Goal: Use online tool/utility: Utilize a website feature to perform a specific function

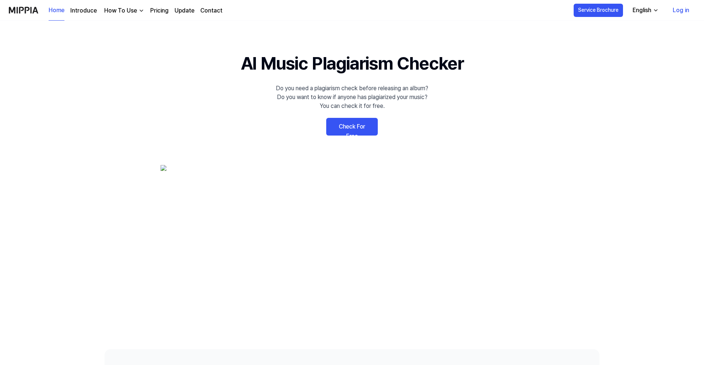
click at [365, 125] on link "Check For Free" at bounding box center [352, 127] width 52 height 18
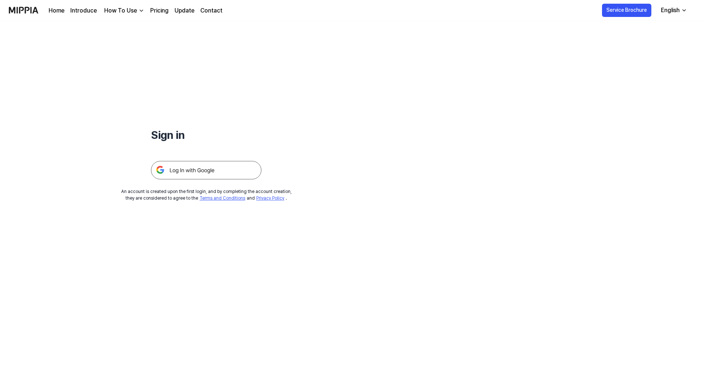
click at [223, 168] on img at bounding box center [206, 170] width 110 height 18
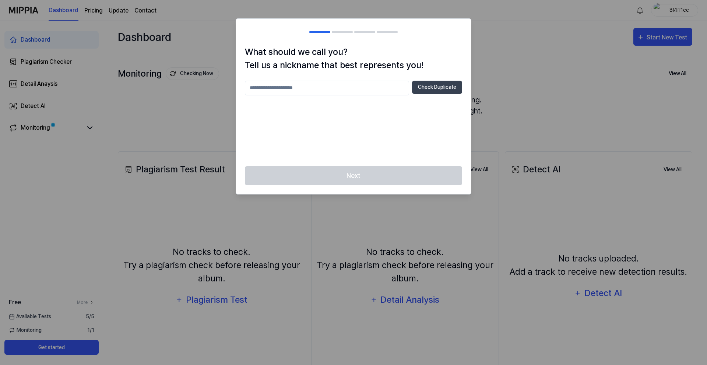
click at [359, 88] on input "text" at bounding box center [327, 88] width 164 height 15
type input "**********"
click at [431, 94] on div "**********" at bounding box center [353, 88] width 217 height 15
click at [432, 92] on button "Check Duplicate" at bounding box center [437, 87] width 50 height 13
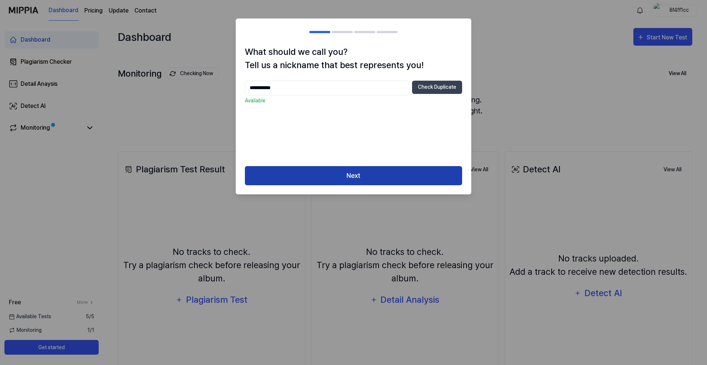
click at [403, 175] on button "Next" at bounding box center [353, 176] width 217 height 20
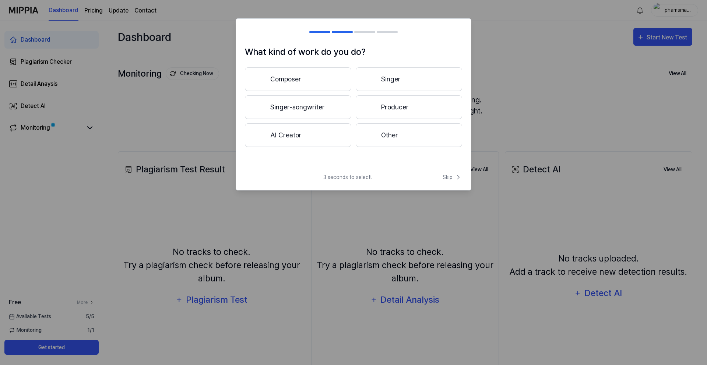
click at [335, 79] on button "Composer" at bounding box center [298, 79] width 106 height 24
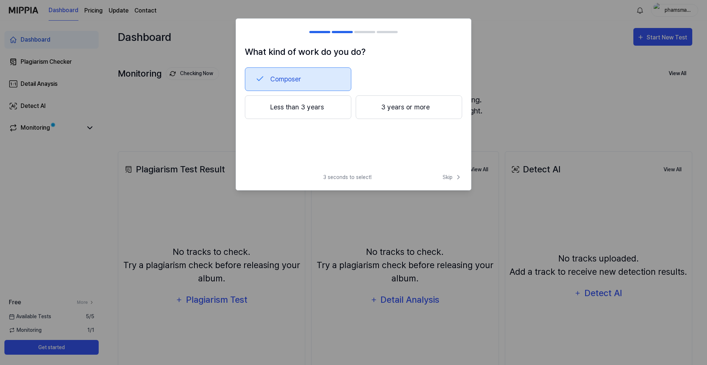
click at [336, 110] on button "Less than 3 years" at bounding box center [298, 107] width 106 height 24
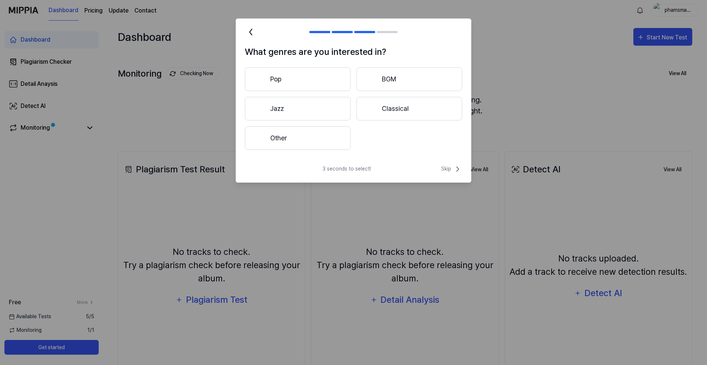
click at [331, 82] on button "Pop" at bounding box center [298, 79] width 106 height 24
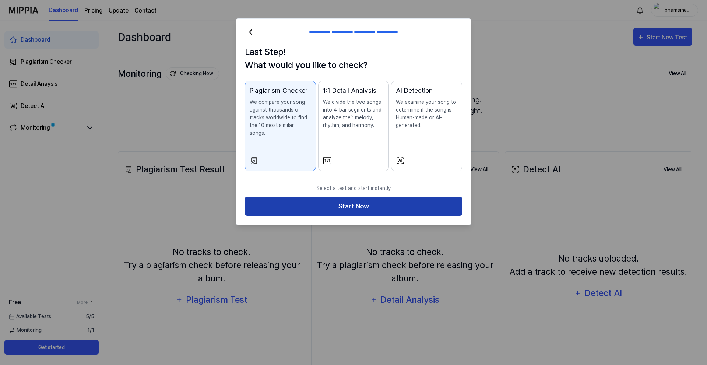
click at [383, 197] on button "Start Now" at bounding box center [353, 207] width 217 height 20
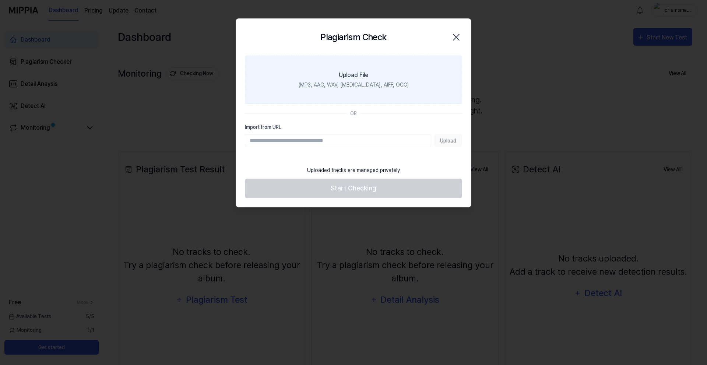
click at [374, 81] on div "(MP3, AAC, WAV, FLAC, AIFF, OGG)" at bounding box center [354, 85] width 110 height 8
click at [0, 0] on input "Upload File (MP3, AAC, WAV, FLAC, AIFF, OGG)" at bounding box center [0, 0] width 0 height 0
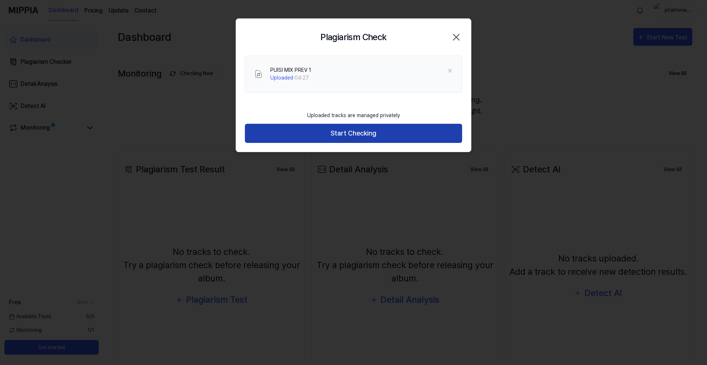
click at [334, 139] on button "Start Checking" at bounding box center [353, 134] width 217 height 20
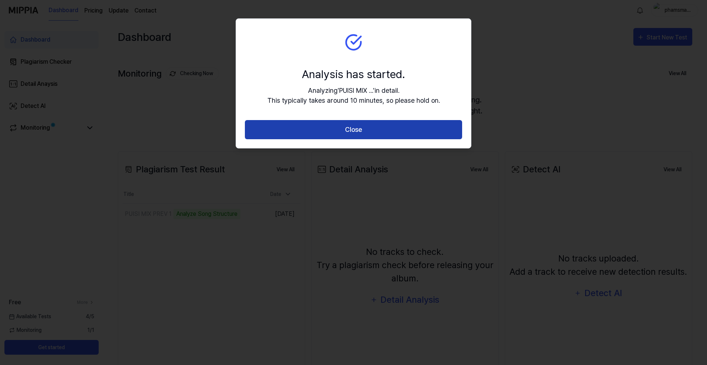
click at [358, 135] on button "Close" at bounding box center [353, 130] width 217 height 20
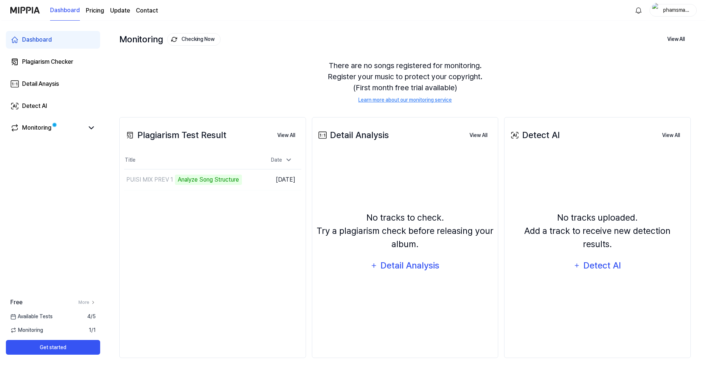
scroll to position [42, 0]
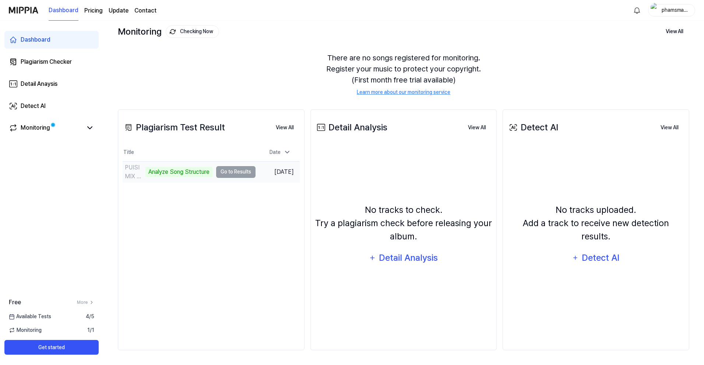
click at [233, 173] on td "PUISI MIX PREV 1 Analyze Song Structure Go to Results" at bounding box center [189, 172] width 133 height 21
click at [231, 171] on td "PUISI MIX PREV 1 Analyze Music Notes Go to Results" at bounding box center [189, 172] width 133 height 21
click at [131, 166] on div "PUISI MIX PREV 1" at bounding box center [137, 172] width 25 height 18
drag, startPoint x: 131, startPoint y: 166, endPoint x: 155, endPoint y: 167, distance: 23.9
click at [137, 167] on div "PUISI MIX PREV 1" at bounding box center [137, 172] width 25 height 18
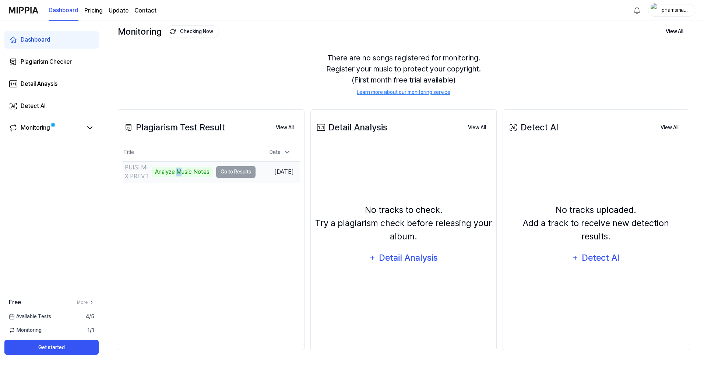
drag, startPoint x: 176, startPoint y: 169, endPoint x: 194, endPoint y: 169, distance: 18.4
click at [178, 169] on div "Analyze Music Notes" at bounding box center [182, 172] width 60 height 10
click at [238, 173] on td "PUISI MIX PREV 1 Analyze Music Notes Go to Results" at bounding box center [189, 172] width 133 height 21
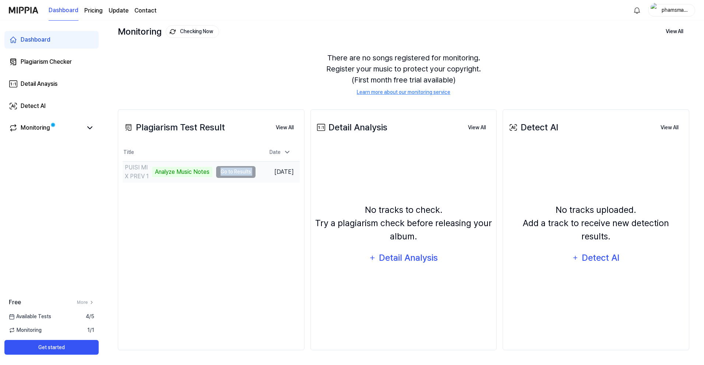
click at [238, 173] on td "PUISI MIX PREV 1 Analyze Music Notes Go to Results" at bounding box center [189, 172] width 133 height 21
click at [239, 173] on td "PUISI MIX PREV 1 Analyze Music Notes Go to Results" at bounding box center [189, 172] width 133 height 21
click at [397, 259] on div "Detail Analysis" at bounding box center [409, 258] width 60 height 14
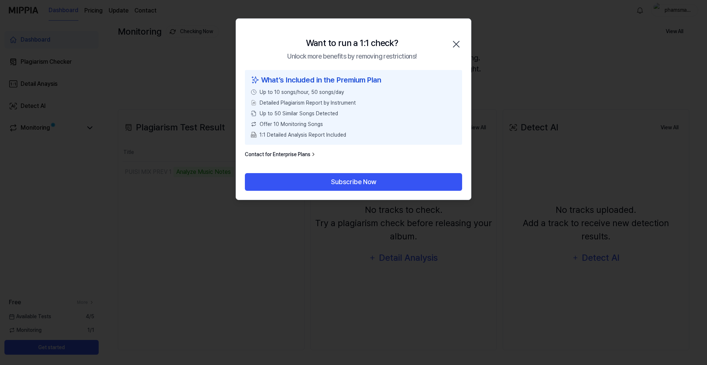
drag, startPoint x: 455, startPoint y: 43, endPoint x: 455, endPoint y: 49, distance: 5.5
click at [454, 44] on icon "button" at bounding box center [456, 44] width 12 height 12
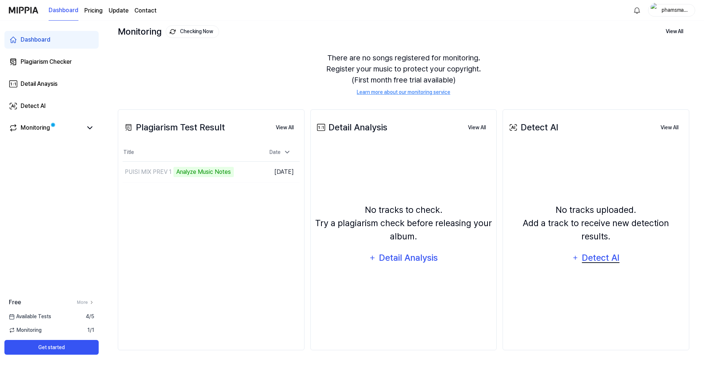
click at [603, 253] on div "Detect AI" at bounding box center [600, 258] width 39 height 14
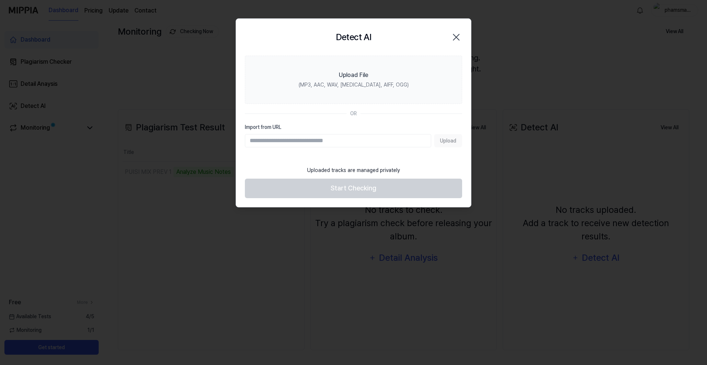
click at [456, 36] on icon "button" at bounding box center [456, 37] width 12 height 12
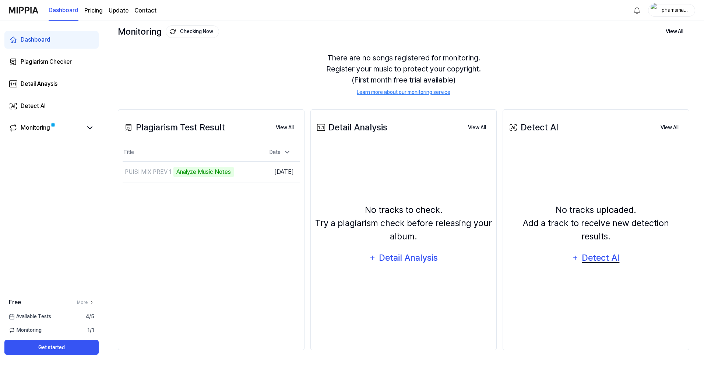
click at [597, 255] on div "Detect AI" at bounding box center [600, 258] width 39 height 14
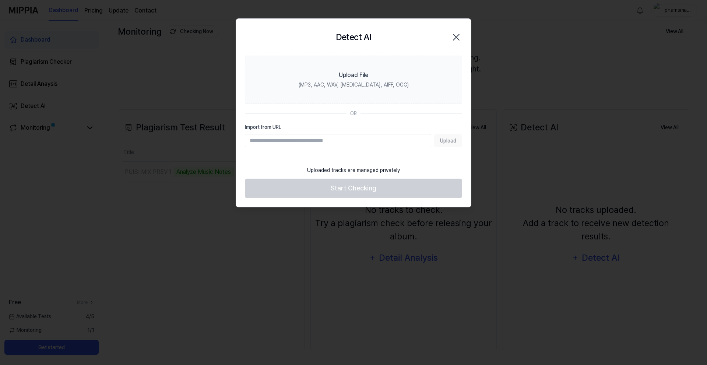
click at [445, 140] on div "Upload" at bounding box center [353, 140] width 217 height 13
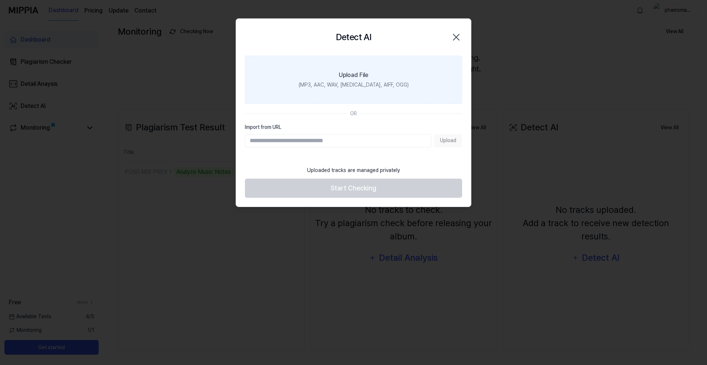
click at [381, 72] on label "Upload File (MP3, AAC, WAV, FLAC, AIFF, OGG)" at bounding box center [353, 80] width 217 height 48
click at [0, 0] on input "Upload File (MP3, AAC, WAV, FLAC, AIFF, OGG)" at bounding box center [0, 0] width 0 height 0
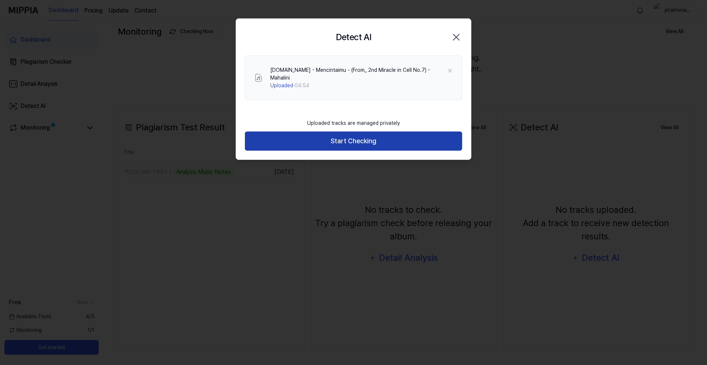
click at [403, 141] on button "Start Checking" at bounding box center [353, 141] width 217 height 20
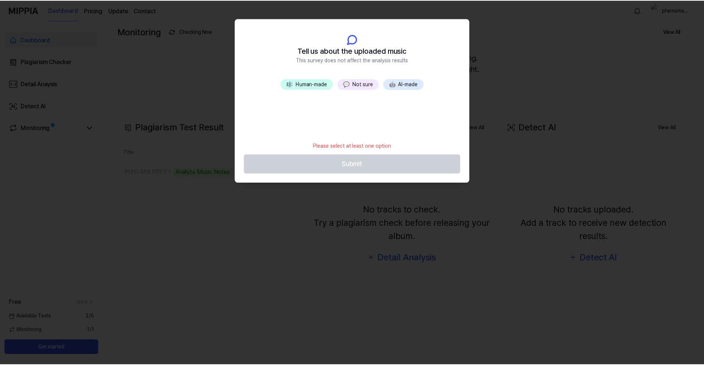
scroll to position [27, 0]
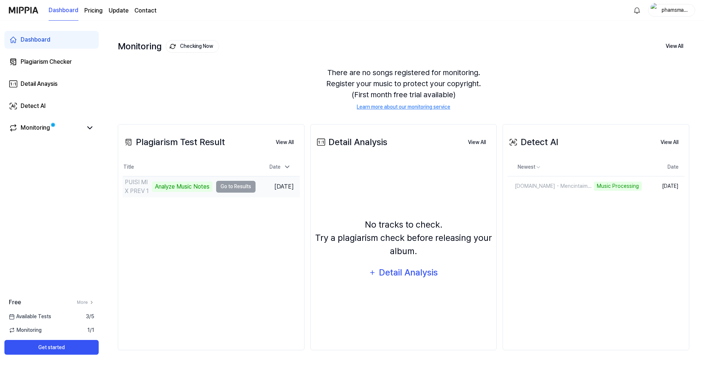
click at [229, 189] on td "PUISI MIX PREV 1 Analyze Music Notes Go to Results" at bounding box center [189, 186] width 133 height 21
click at [229, 187] on td "PUISI MIX PREV 1 Analyze Music Notes Go to Results" at bounding box center [189, 186] width 133 height 21
drag, startPoint x: 238, startPoint y: 187, endPoint x: 245, endPoint y: 189, distance: 8.0
click at [241, 187] on td "PUISI MIX PREV 1 Analyze Music Notes Go to Results" at bounding box center [189, 186] width 133 height 21
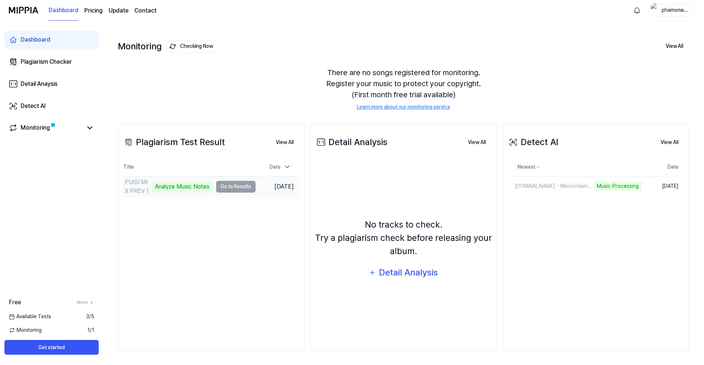
click at [250, 190] on td "PUISI MIX PREV 1 Analyze Music Notes Go to Results" at bounding box center [189, 186] width 133 height 21
click at [288, 169] on icon at bounding box center [287, 166] width 7 height 7
click at [288, 169] on icon at bounding box center [287, 167] width 7 height 7
click at [273, 185] on td "Aug 12, 2025" at bounding box center [278, 186] width 44 height 21
click at [587, 186] on div "SpotiDownloader.com - Mencintaimu - (From_ 2nd Miracle in Cell No.7) - Mahalini" at bounding box center [559, 186] width 103 height 8
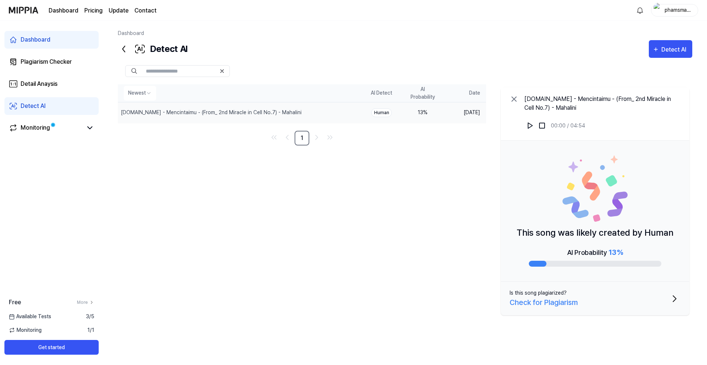
click at [515, 99] on icon at bounding box center [514, 99] width 9 height 9
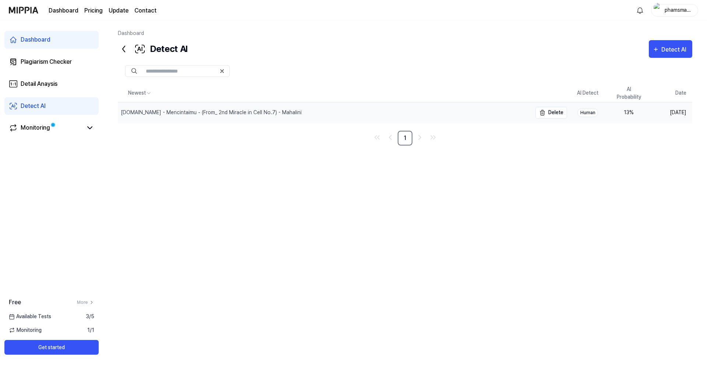
click at [339, 111] on div "SpotiDownloader.com - Mencintaimu - (From_ 2nd Miracle in Cell No.7) - Mahalini" at bounding box center [325, 112] width 414 height 21
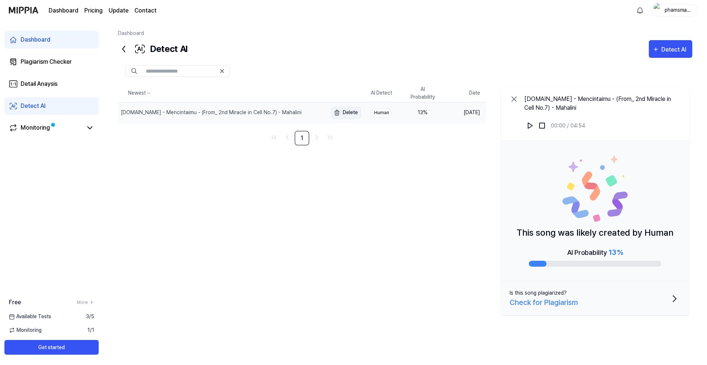
click at [354, 113] on button "Delete" at bounding box center [346, 113] width 30 height 12
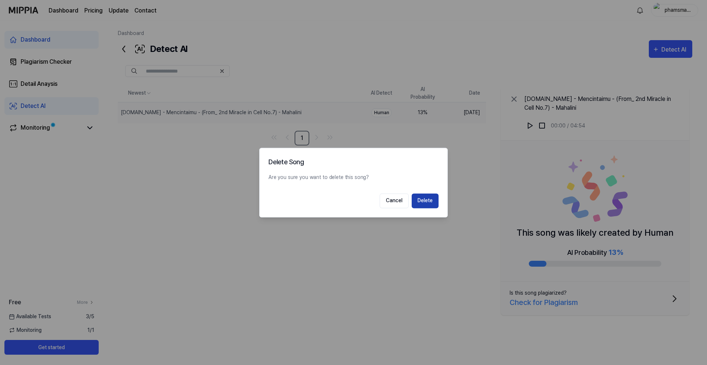
click at [429, 199] on button "Delete" at bounding box center [425, 200] width 27 height 15
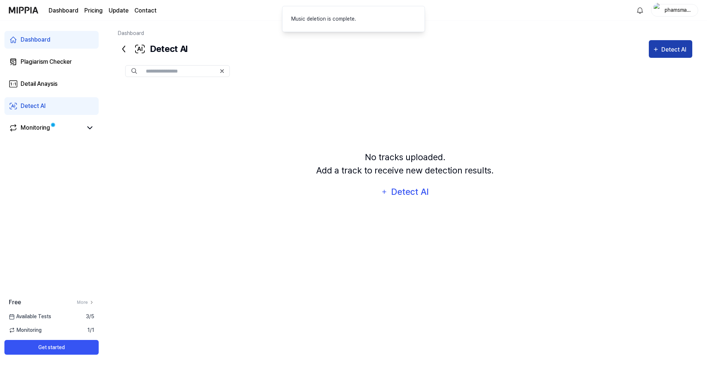
click at [664, 50] on div "Detect AI" at bounding box center [675, 50] width 27 height 10
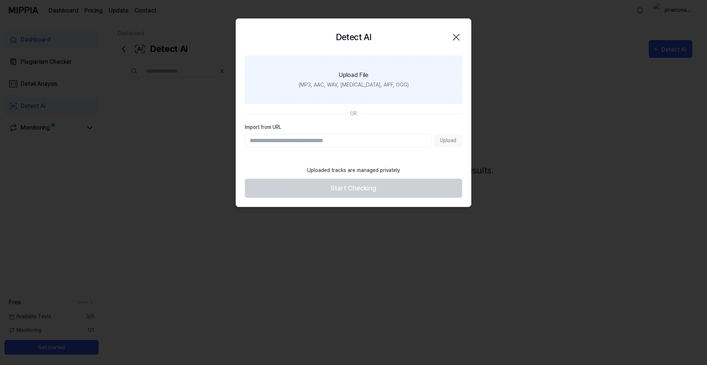
click at [366, 86] on div "(MP3, AAC, WAV, FLAC, AIFF, OGG)" at bounding box center [354, 85] width 110 height 8
click at [0, 0] on input "Upload File (MP3, AAC, WAV, FLAC, AIFF, OGG)" at bounding box center [0, 0] width 0 height 0
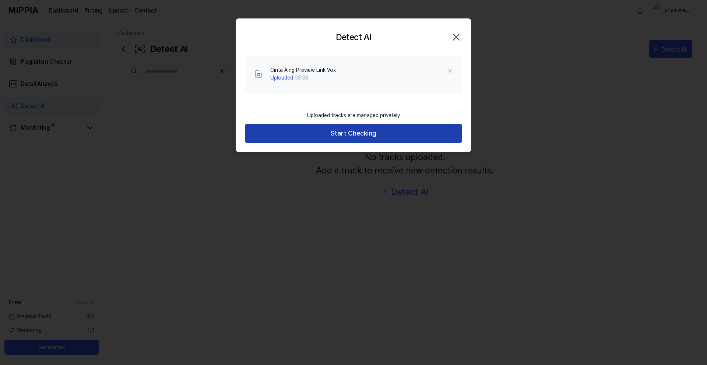
click at [344, 141] on button "Start Checking" at bounding box center [353, 134] width 217 height 20
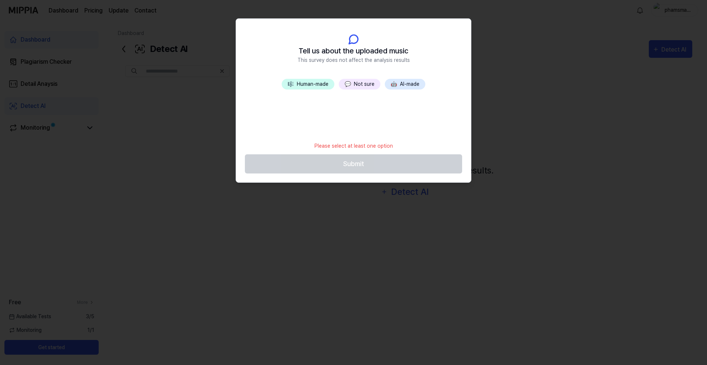
click at [372, 142] on div "Please select at least one option" at bounding box center [353, 146] width 87 height 17
click at [364, 123] on div "🎼 Human-made 💬 Not sure 🤖 AI-made" at bounding box center [353, 108] width 235 height 59
drag, startPoint x: 435, startPoint y: 131, endPoint x: 431, endPoint y: 131, distance: 4.5
click at [435, 131] on div "🎼 Human-made 💬 Not sure 🤖 AI-made" at bounding box center [353, 108] width 235 height 59
click at [544, 154] on div at bounding box center [353, 182] width 707 height 365
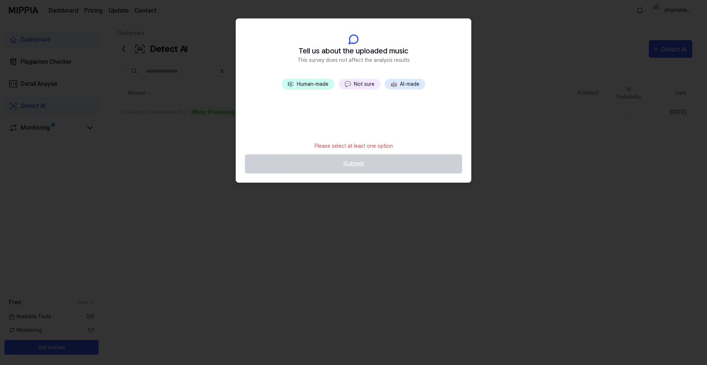
drag, startPoint x: 429, startPoint y: 166, endPoint x: 399, endPoint y: 150, distance: 34.8
click at [429, 166] on footer "Please select at least one option Submit" at bounding box center [353, 156] width 217 height 36
drag, startPoint x: 382, startPoint y: 139, endPoint x: 382, endPoint y: 135, distance: 4.1
click at [383, 138] on div "Please select at least one option" at bounding box center [353, 146] width 87 height 17
click at [323, 88] on button "🎼 Human-made" at bounding box center [308, 84] width 53 height 11
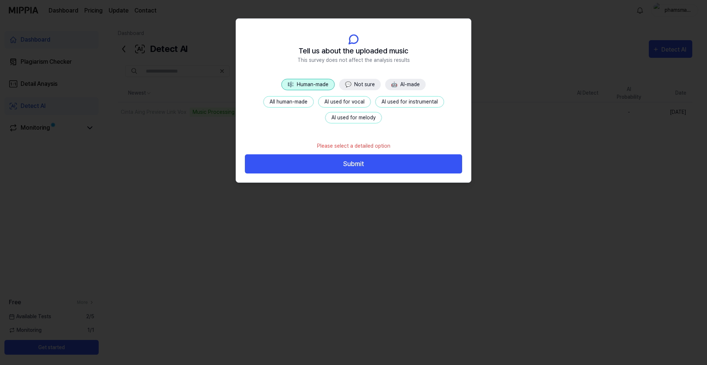
click at [352, 83] on button "💬 Not sure" at bounding box center [360, 84] width 42 height 11
click at [406, 86] on button "🤖 AI-made" at bounding box center [405, 84] width 41 height 11
click at [313, 85] on button "🎼 Human-made" at bounding box center [307, 84] width 53 height 11
drag, startPoint x: 457, startPoint y: 49, endPoint x: 473, endPoint y: 48, distance: 16.2
click at [457, 49] on header "Tell us about the uploaded music This survey does not affect the analysis resul…" at bounding box center [353, 49] width 235 height 60
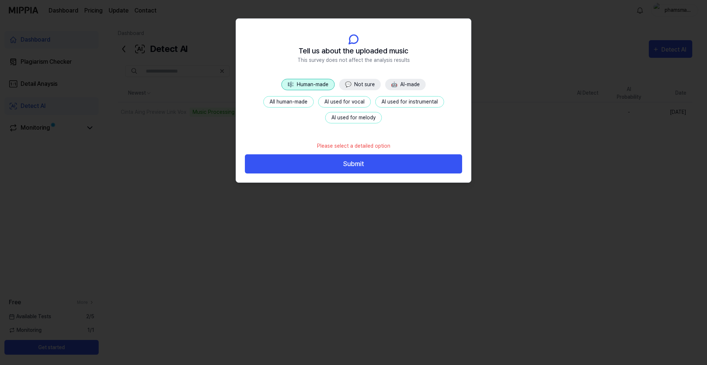
drag, startPoint x: 473, startPoint y: 48, endPoint x: 483, endPoint y: 57, distance: 14.1
click at [475, 48] on div at bounding box center [353, 182] width 707 height 365
click at [507, 119] on div at bounding box center [353, 182] width 707 height 365
click at [530, 150] on div at bounding box center [353, 182] width 707 height 365
drag, startPoint x: 530, startPoint y: 150, endPoint x: 531, endPoint y: 143, distance: 6.7
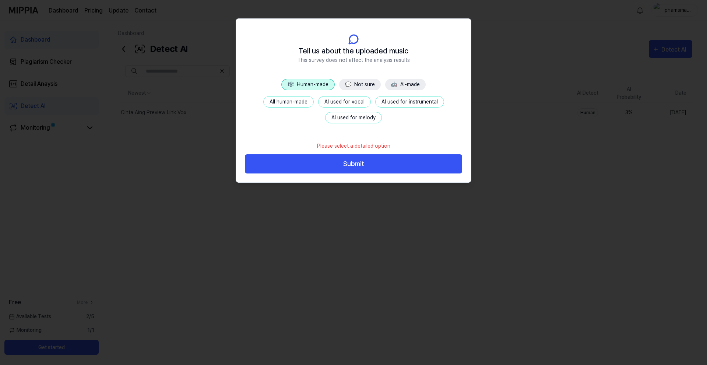
click at [531, 148] on div at bounding box center [353, 182] width 707 height 365
click at [432, 159] on button "Submit" at bounding box center [353, 164] width 217 height 20
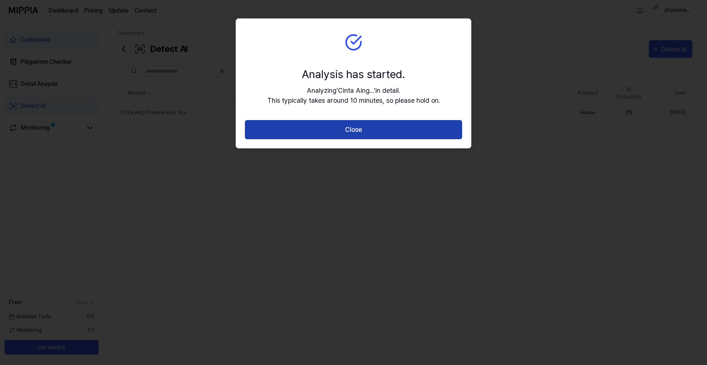
click at [422, 130] on button "Close" at bounding box center [353, 130] width 217 height 20
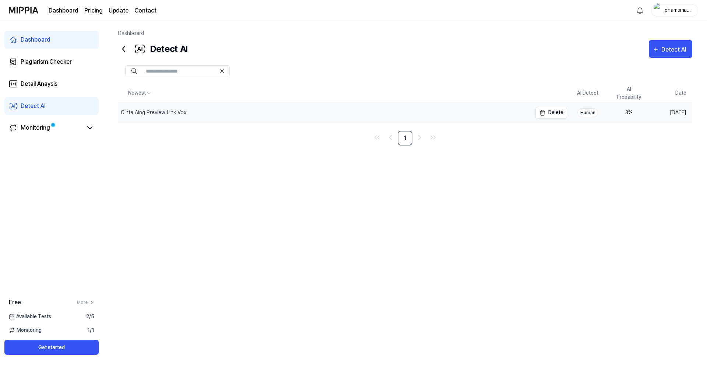
click at [494, 115] on div "Cinta Aing Preview Link Vox" at bounding box center [325, 112] width 414 height 21
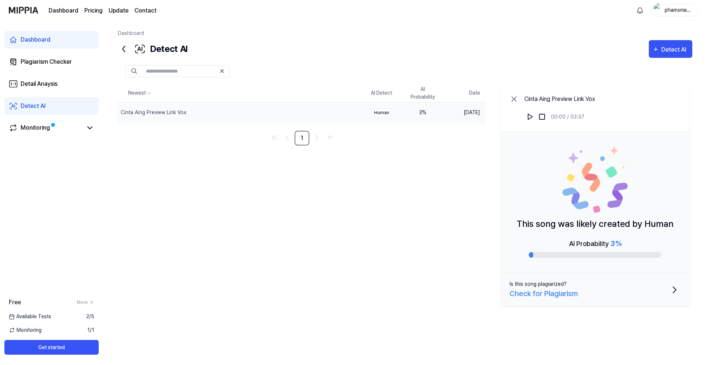
click at [605, 291] on button "Is this song plagiarized? Check for Plagiarism" at bounding box center [595, 290] width 189 height 34
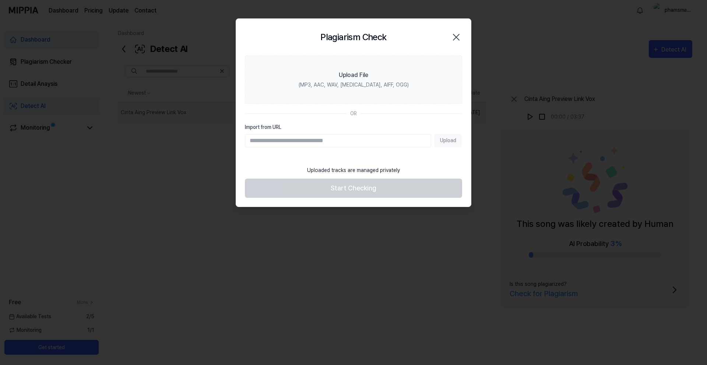
click at [457, 37] on icon "button" at bounding box center [456, 37] width 12 height 12
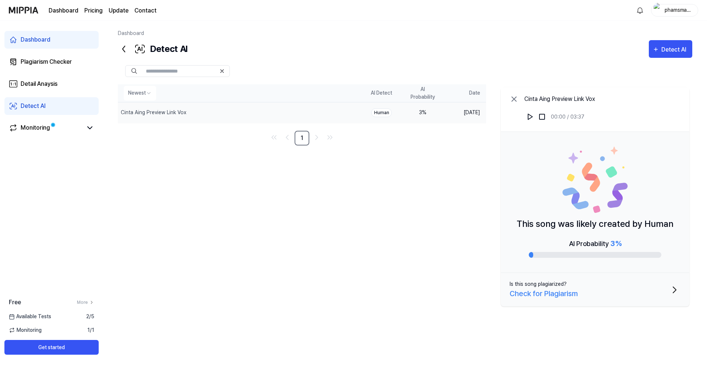
click at [515, 99] on icon at bounding box center [514, 99] width 9 height 9
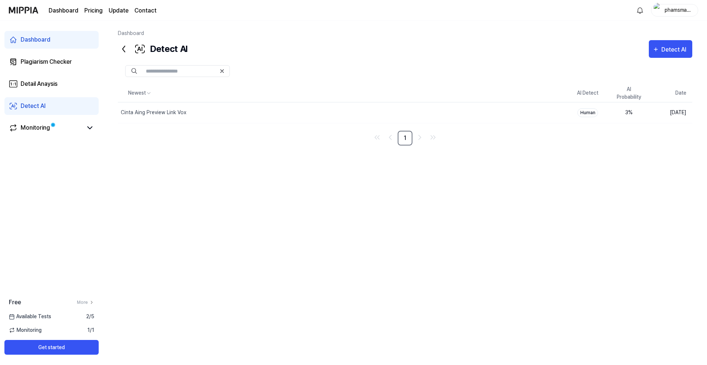
click at [501, 158] on div "Newest AI Detect AI Probability Date Cinta Aing Preview Link Vox Delete Human 3…" at bounding box center [405, 202] width 575 height 237
click at [555, 113] on button "Delete" at bounding box center [552, 113] width 32 height 12
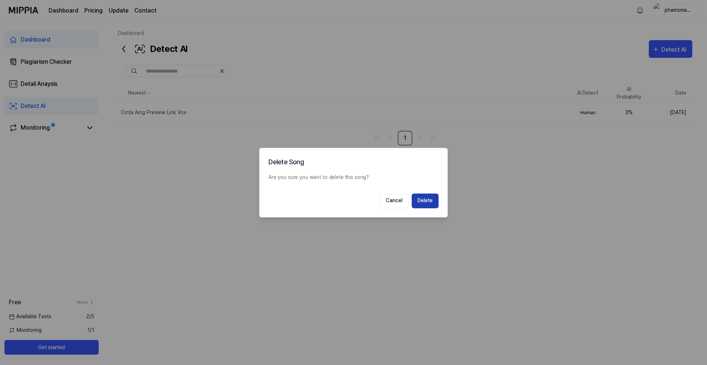
click at [423, 200] on button "Delete" at bounding box center [425, 200] width 27 height 15
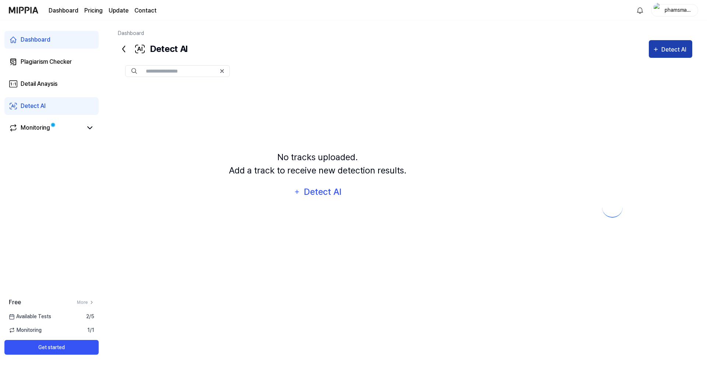
click at [664, 50] on div "Detect AI" at bounding box center [675, 50] width 27 height 10
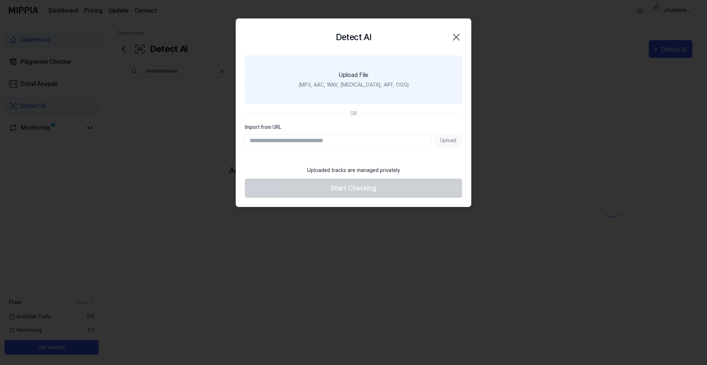
click at [362, 74] on div "Upload File" at bounding box center [353, 75] width 29 height 9
click at [0, 0] on input "Upload File (MP3, AAC, WAV, FLAC, AIFF, OGG)" at bounding box center [0, 0] width 0 height 0
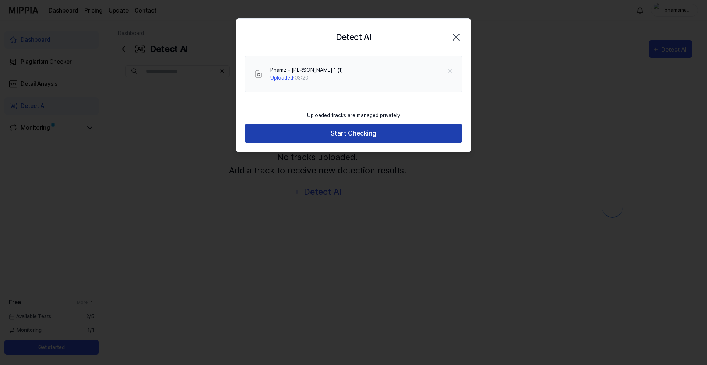
click at [445, 134] on button "Start Checking" at bounding box center [353, 134] width 217 height 20
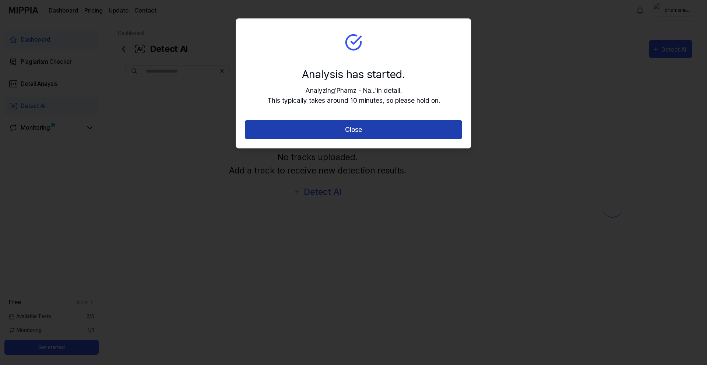
click at [444, 134] on button "Close" at bounding box center [353, 130] width 217 height 20
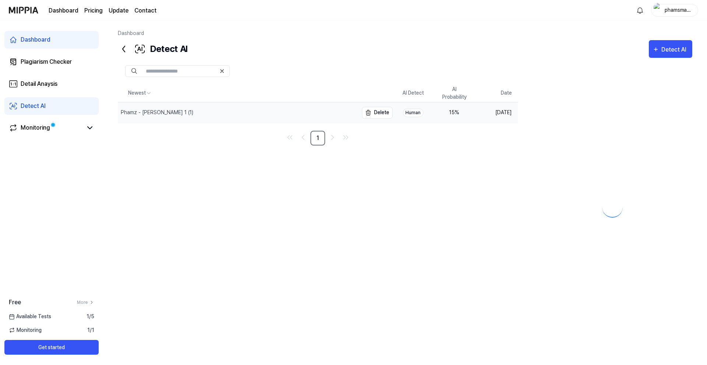
click at [333, 114] on div "Phamz - Narasi Luka 1 (1)" at bounding box center [238, 112] width 241 height 21
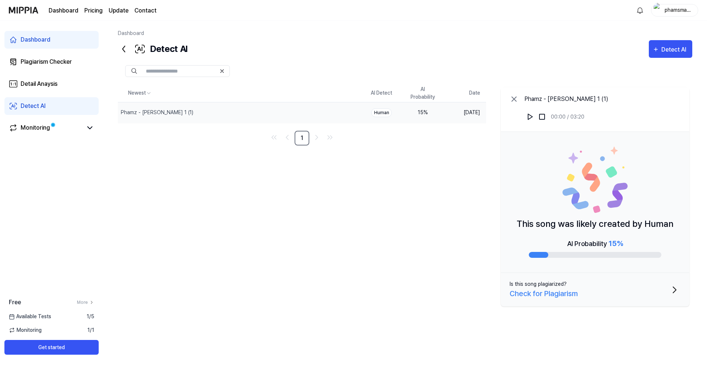
click at [517, 98] on icon at bounding box center [514, 99] width 9 height 9
